Goal: Information Seeking & Learning: Learn about a topic

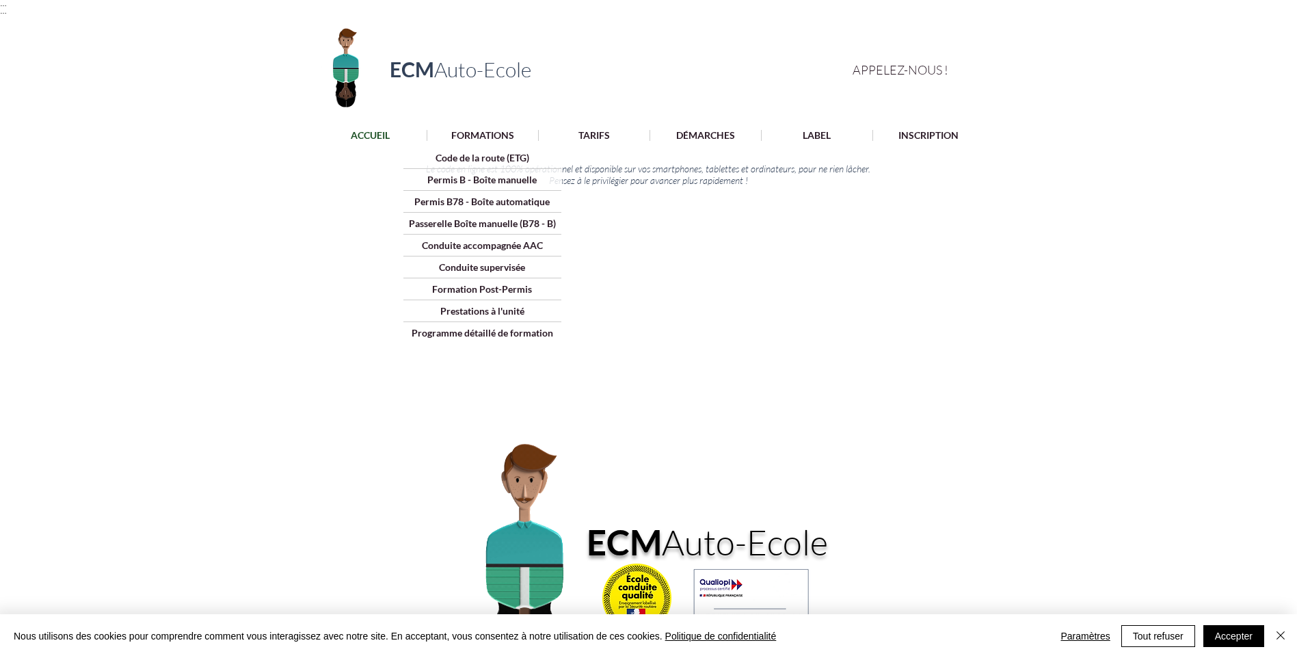
click at [475, 128] on div at bounding box center [648, 135] width 1297 height 26
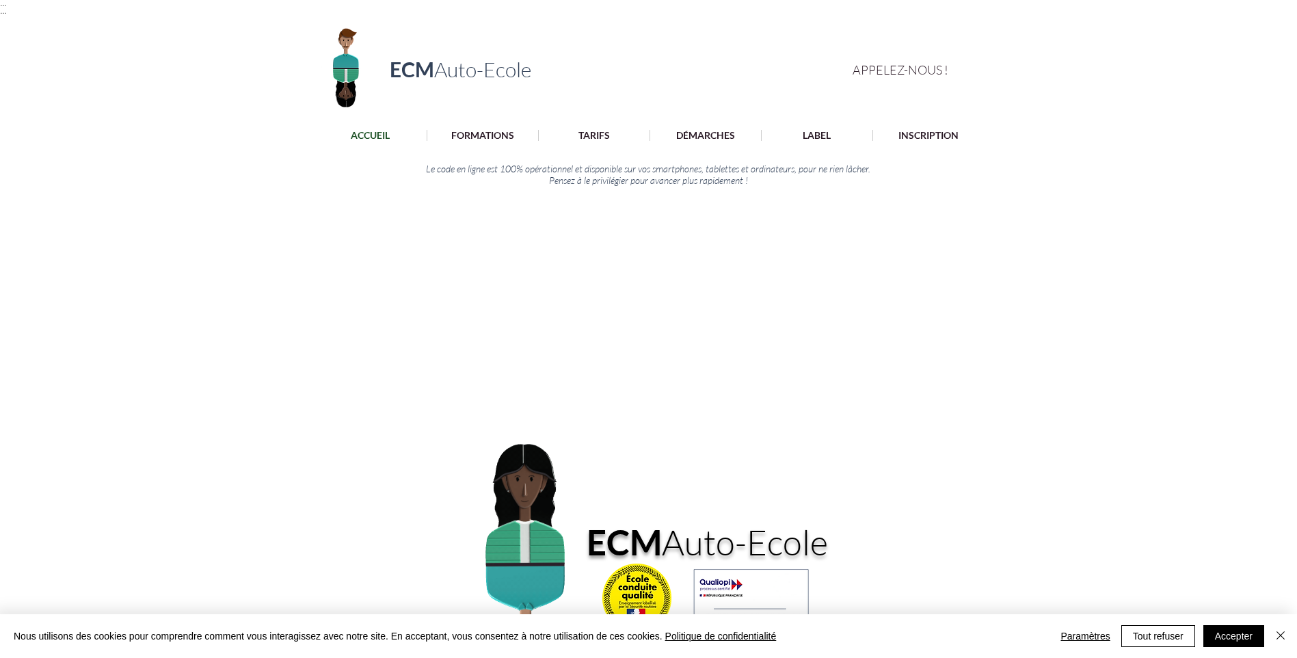
click at [611, 122] on div at bounding box center [648, 135] width 1297 height 26
click at [598, 144] on div at bounding box center [648, 135] width 1297 height 26
click at [596, 132] on p "TARIFS" at bounding box center [594, 135] width 45 height 11
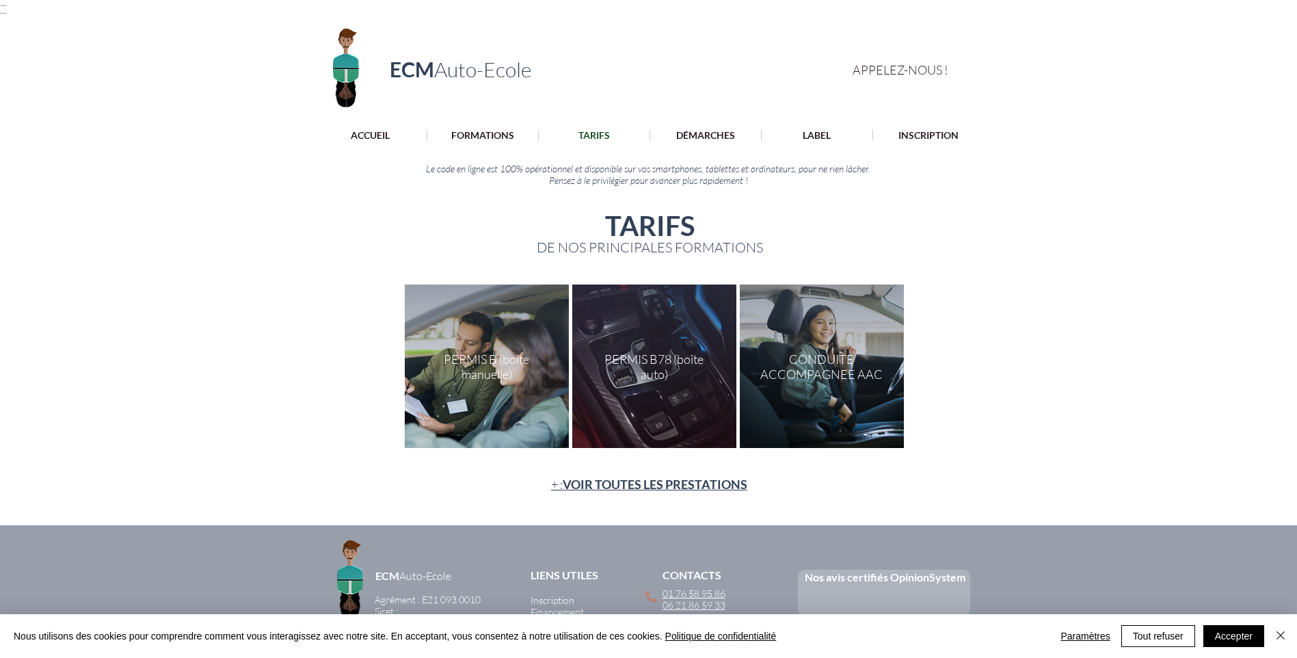
click at [473, 334] on div "main content" at bounding box center [487, 365] width 164 height 163
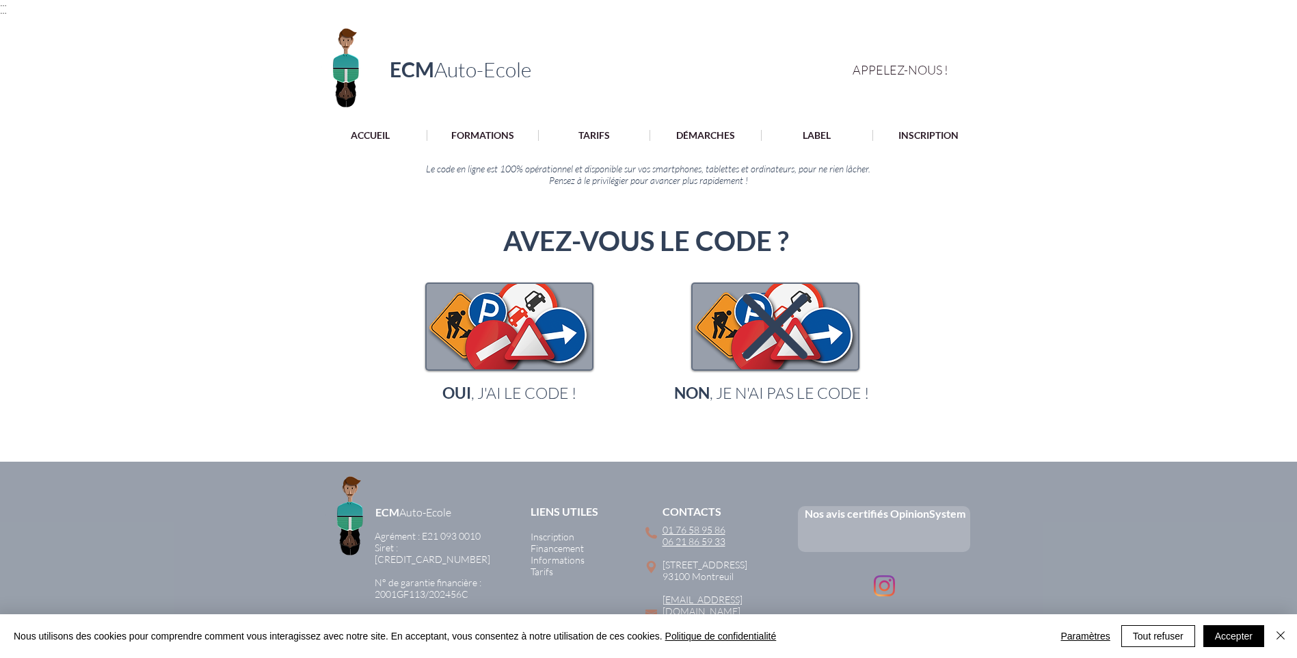
click at [758, 328] on icon "main content" at bounding box center [775, 326] width 65 height 65
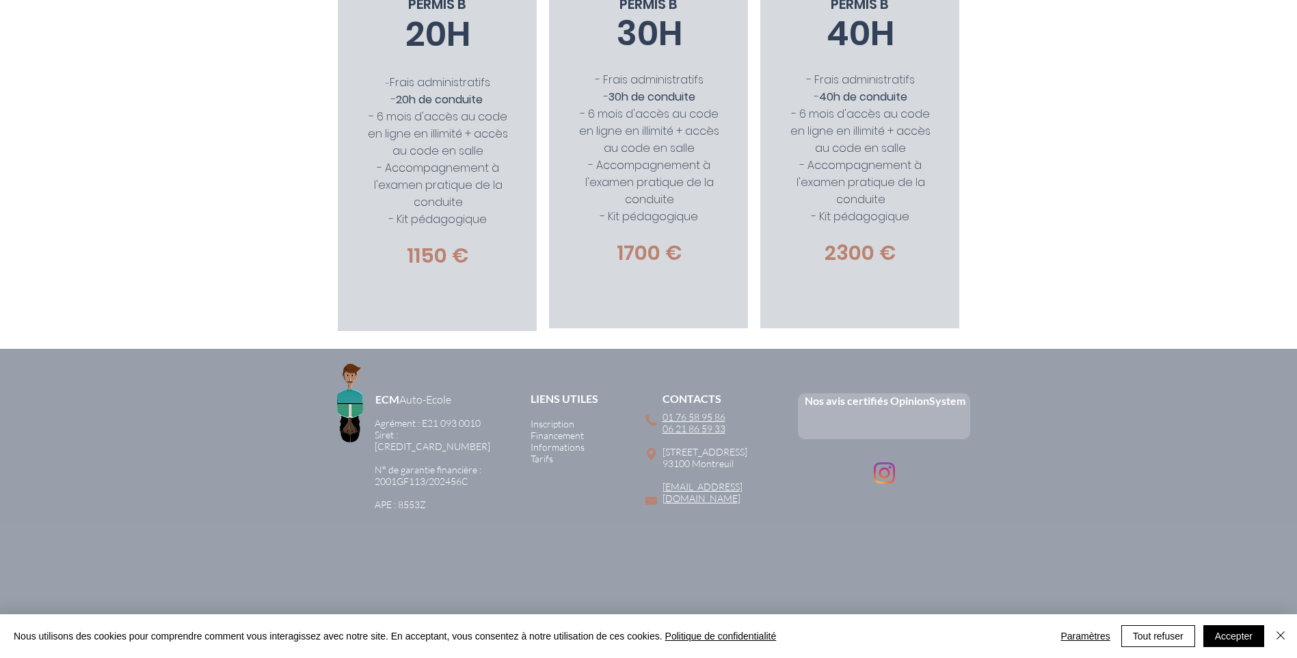
scroll to position [137, 0]
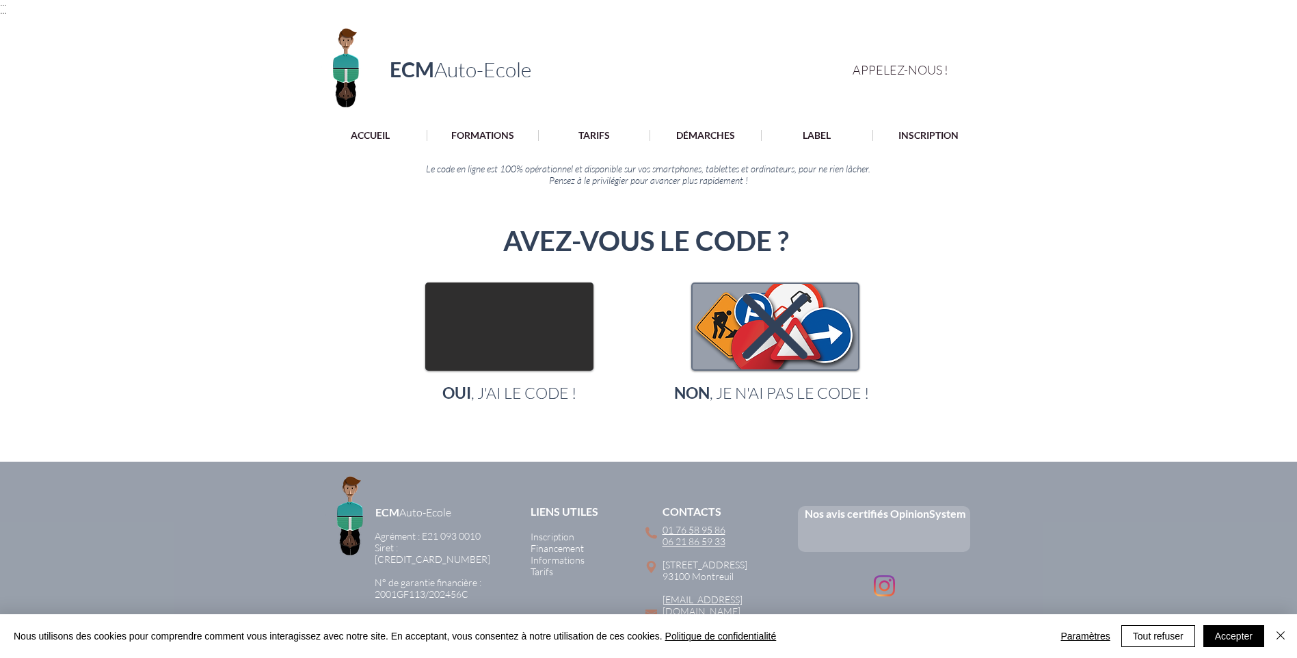
click at [511, 322] on img "main content" at bounding box center [509, 326] width 165 height 85
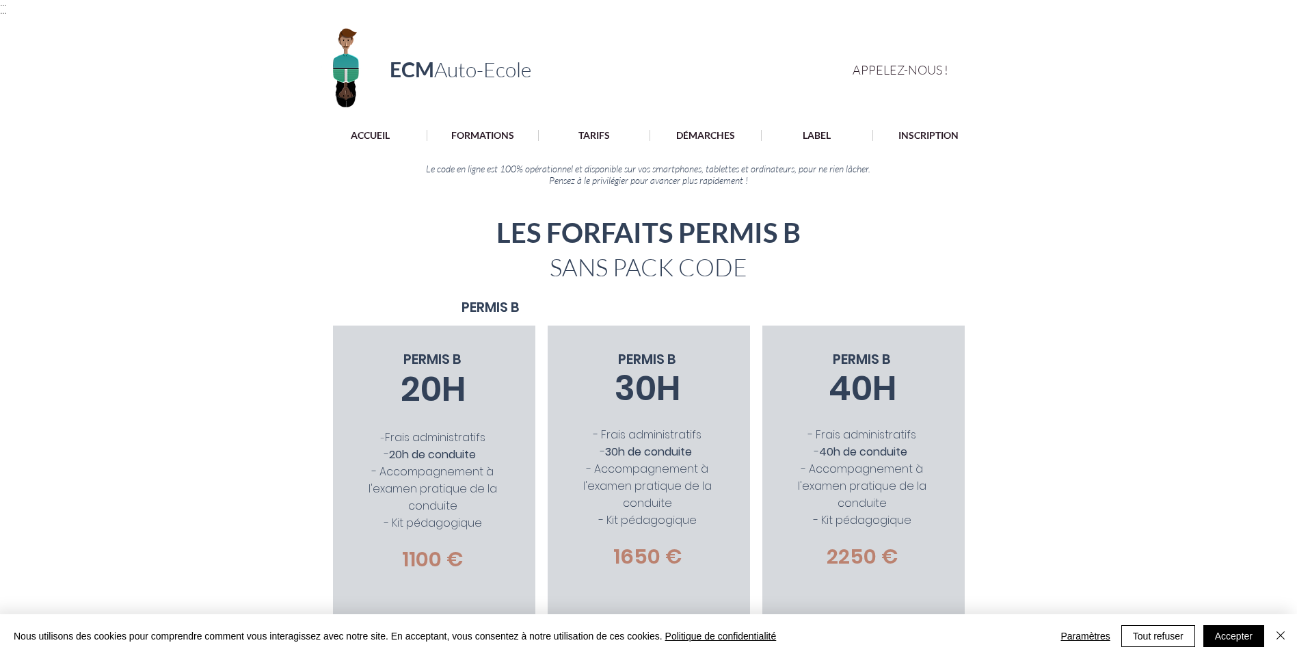
scroll to position [68, 0]
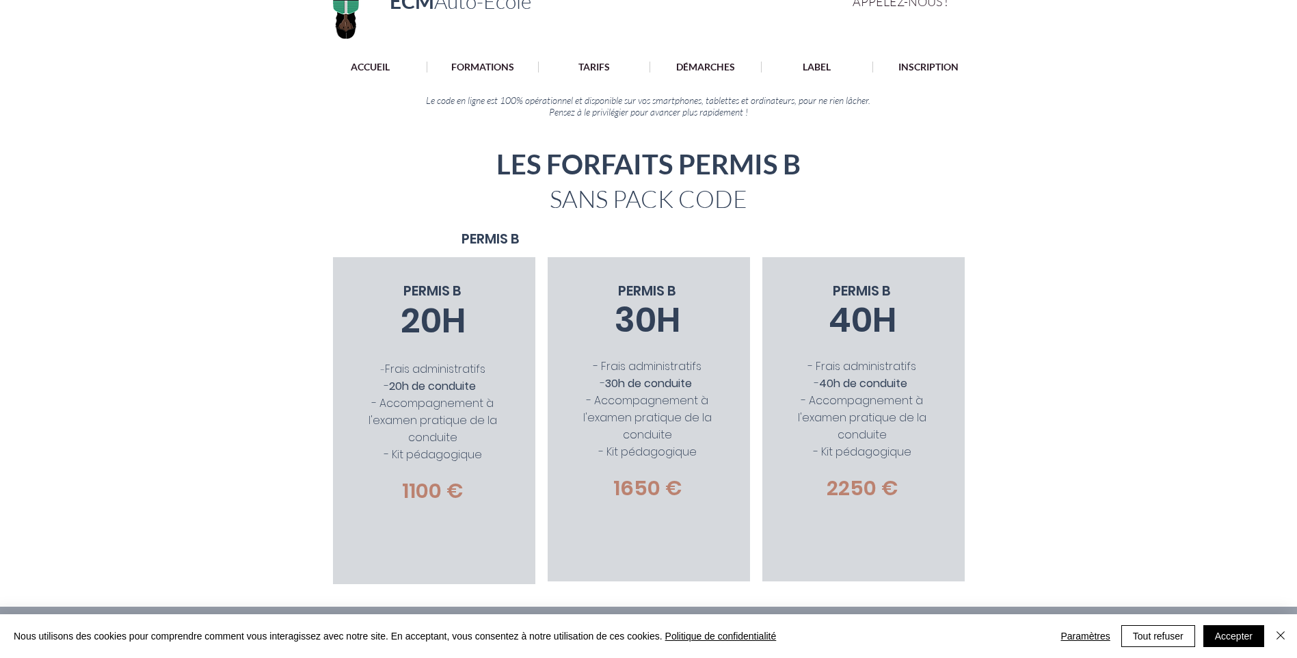
click at [1102, 150] on div "main content" at bounding box center [648, 192] width 1297 height 129
click at [714, 55] on div at bounding box center [648, 66] width 1297 height 26
